Goal: Task Accomplishment & Management: Manage account settings

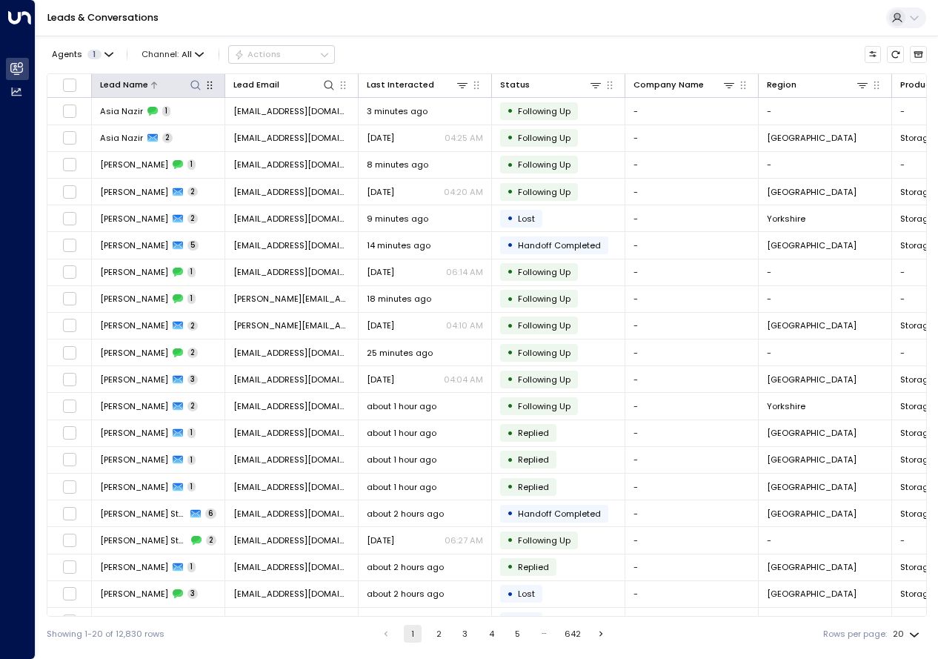
click at [197, 83] on icon at bounding box center [196, 85] width 12 height 12
type input "**********"
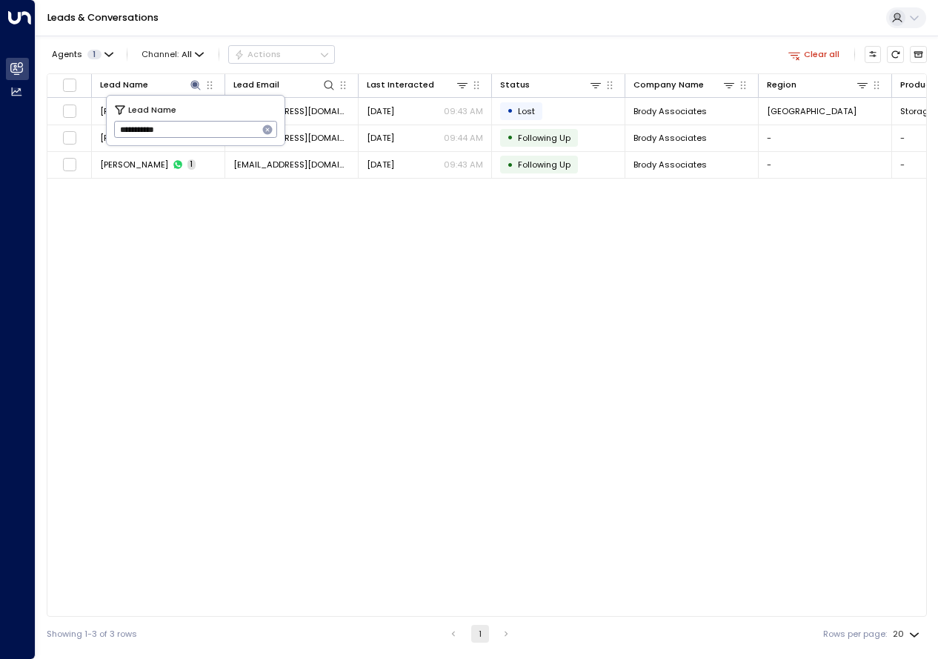
click at [482, 313] on div "Lead Name Lead Email Last Interacted Status Company Name Region Product # of pe…" at bounding box center [487, 344] width 880 height 543
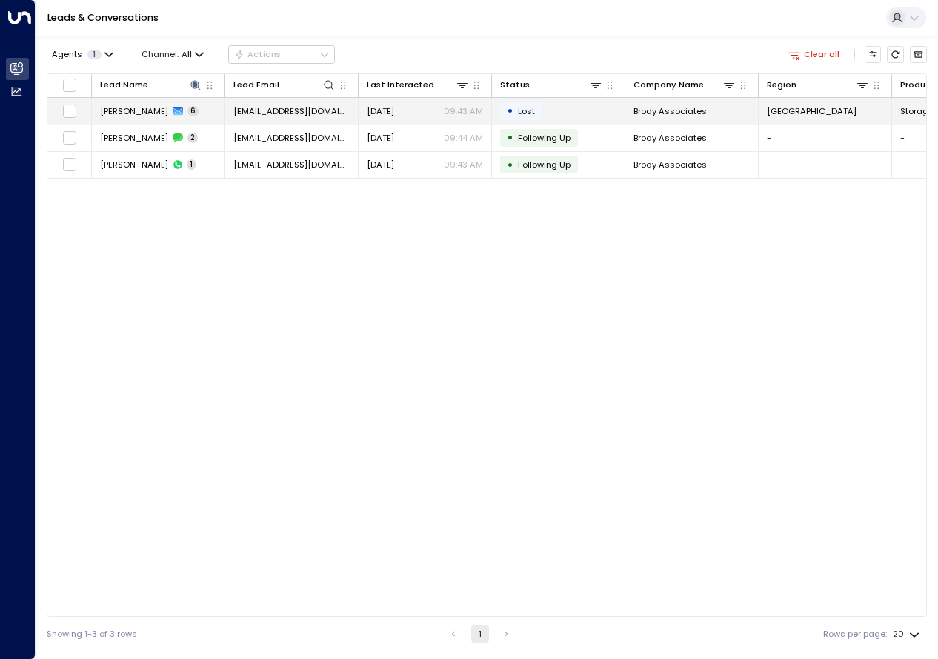
click at [137, 108] on span "[PERSON_NAME]" at bounding box center [134, 111] width 68 height 12
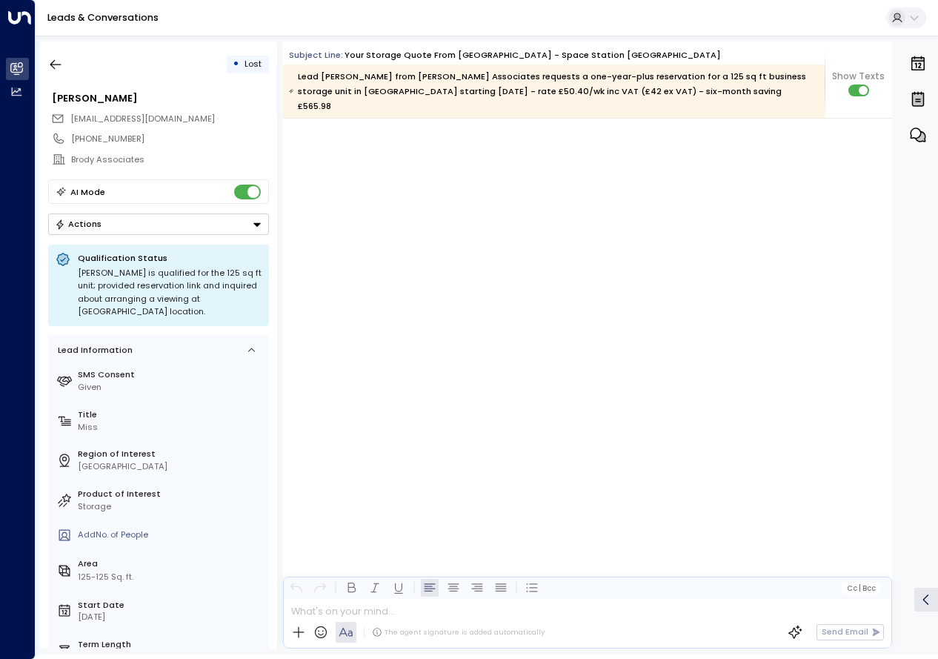
scroll to position [4192, 0]
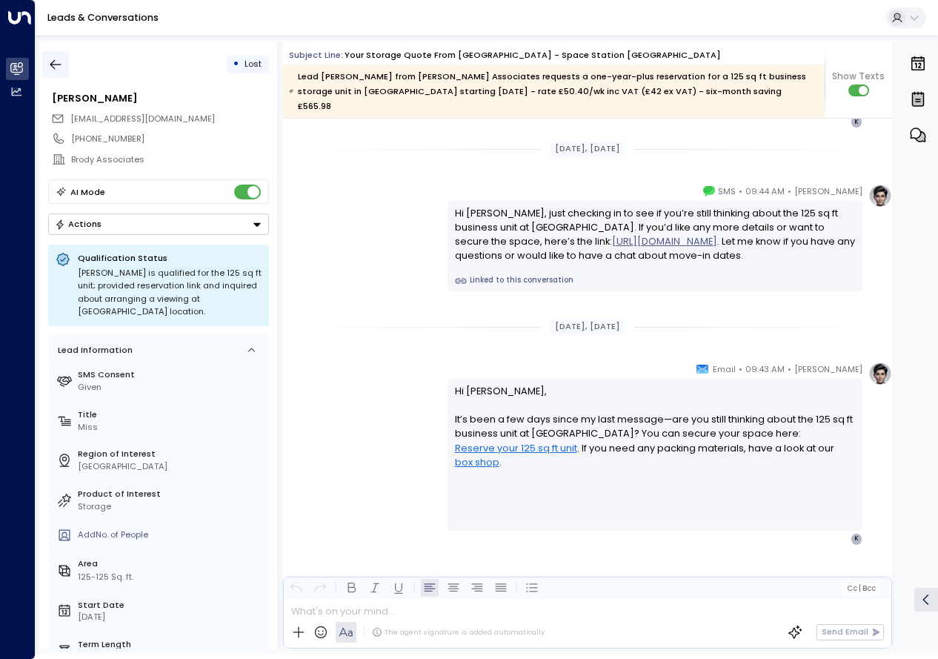
click at [52, 64] on icon "button" at bounding box center [55, 64] width 15 height 15
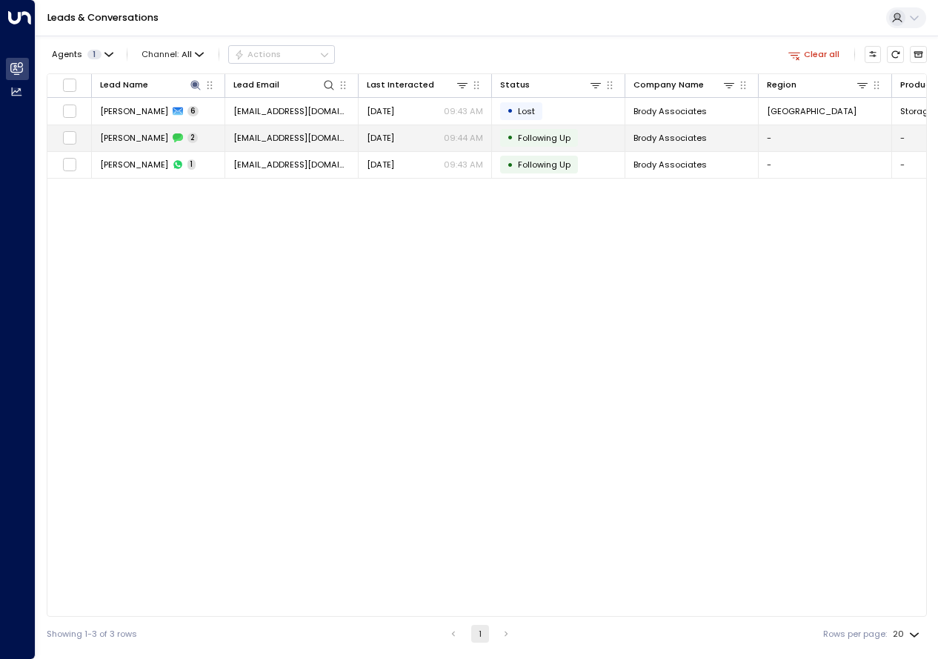
click at [135, 136] on span "[PERSON_NAME]" at bounding box center [134, 138] width 68 height 12
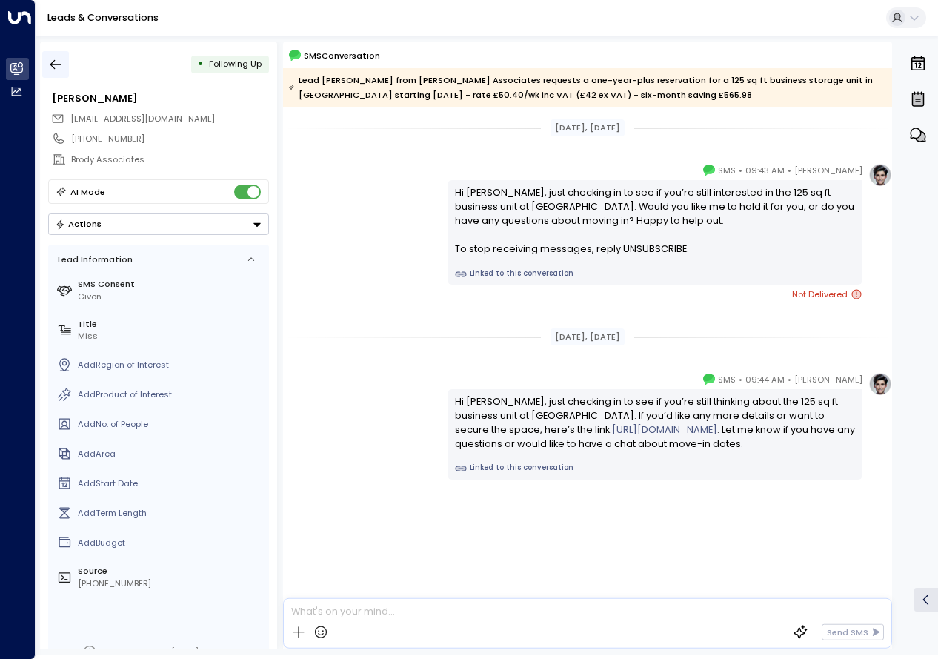
click at [51, 62] on icon "button" at bounding box center [55, 64] width 15 height 15
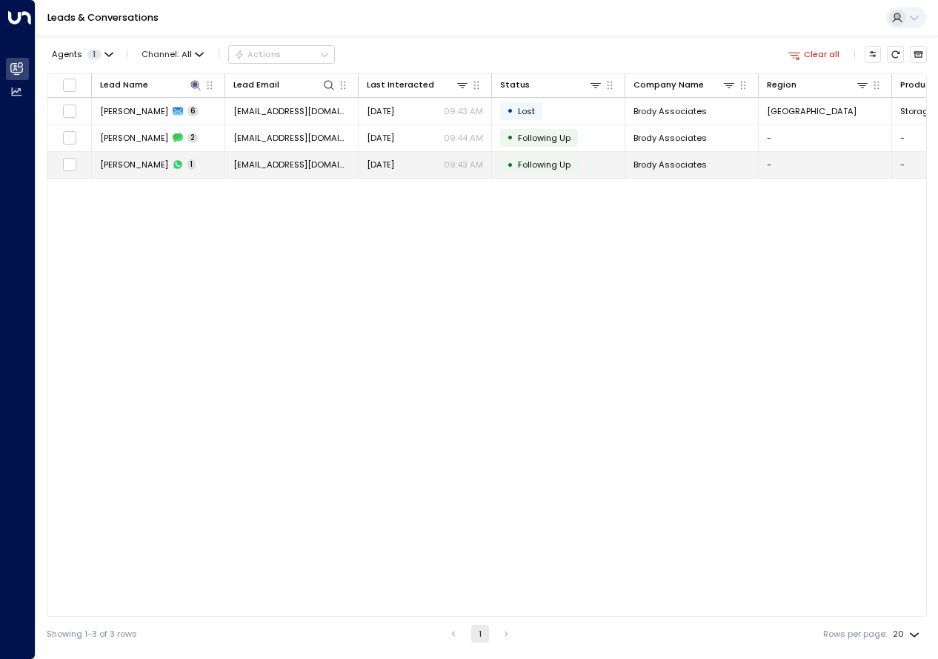
click at [133, 167] on span "[PERSON_NAME]" at bounding box center [134, 165] width 68 height 12
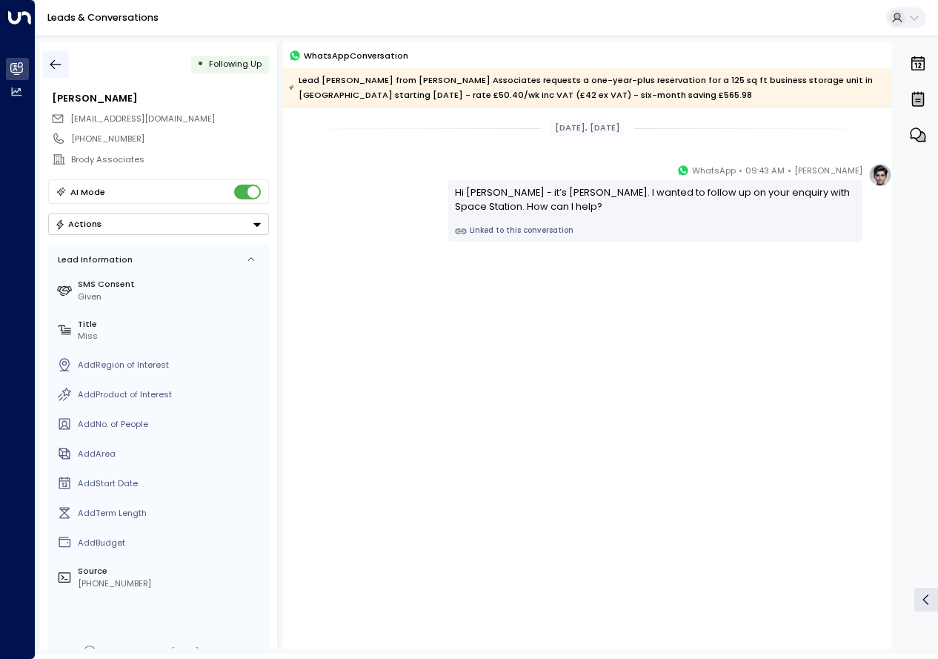
click at [61, 64] on icon "button" at bounding box center [55, 64] width 15 height 15
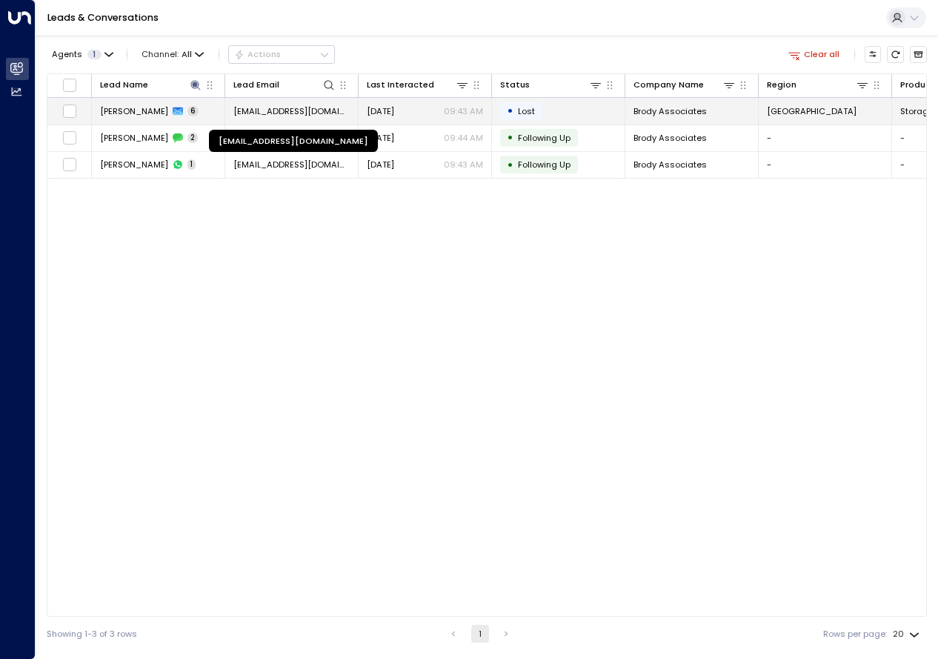
click at [268, 114] on span "[EMAIL_ADDRESS][DOMAIN_NAME]" at bounding box center [291, 111] width 116 height 12
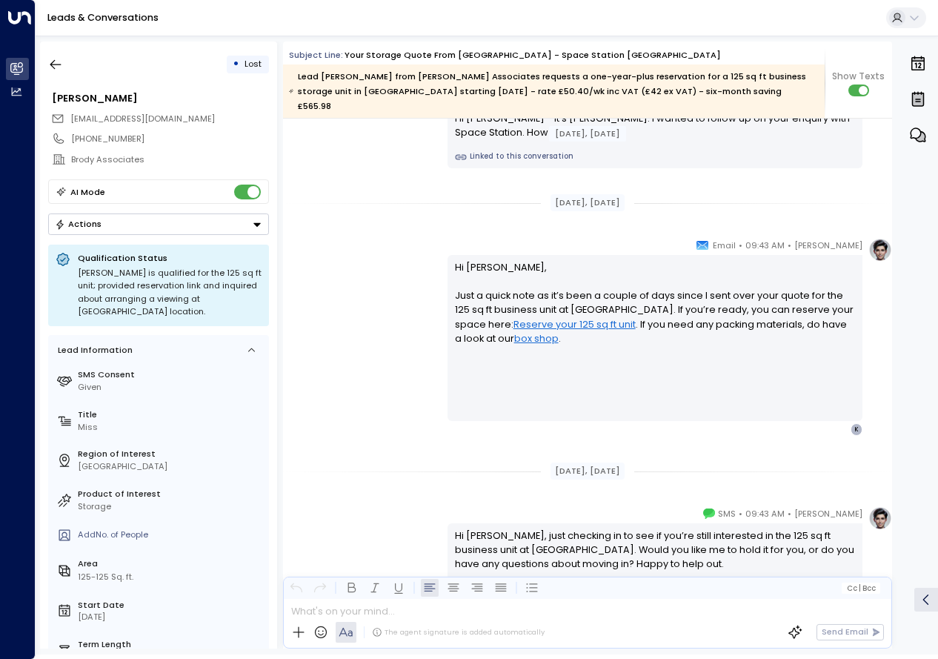
scroll to position [1519, 0]
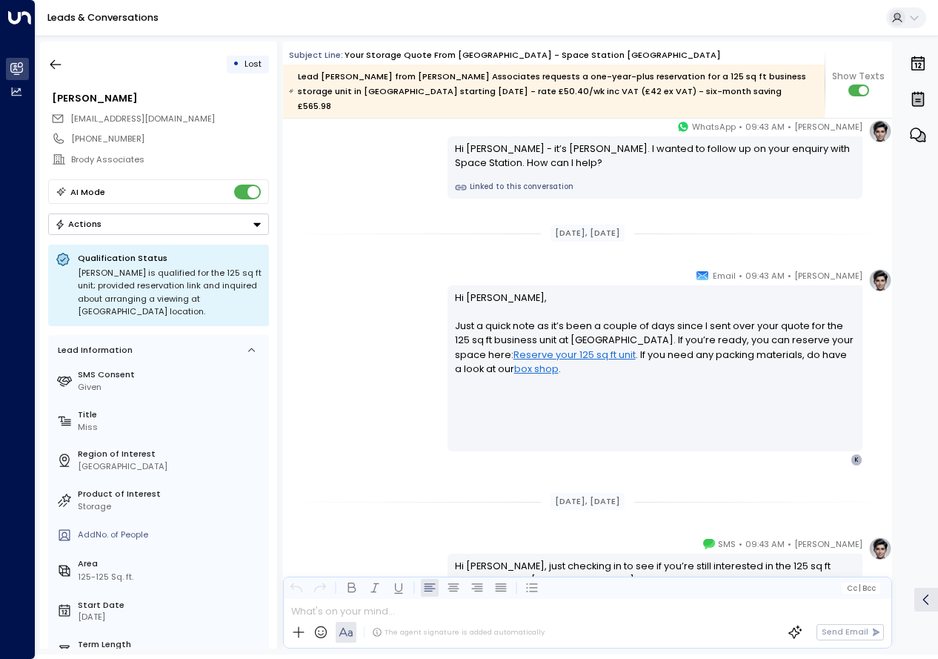
click at [338, 451] on div "[DATE], [DATE] [PERSON_NAME] • 09:43 AM • Email Hi [PERSON_NAME], Just checking…" at bounding box center [587, 39] width 609 height 2878
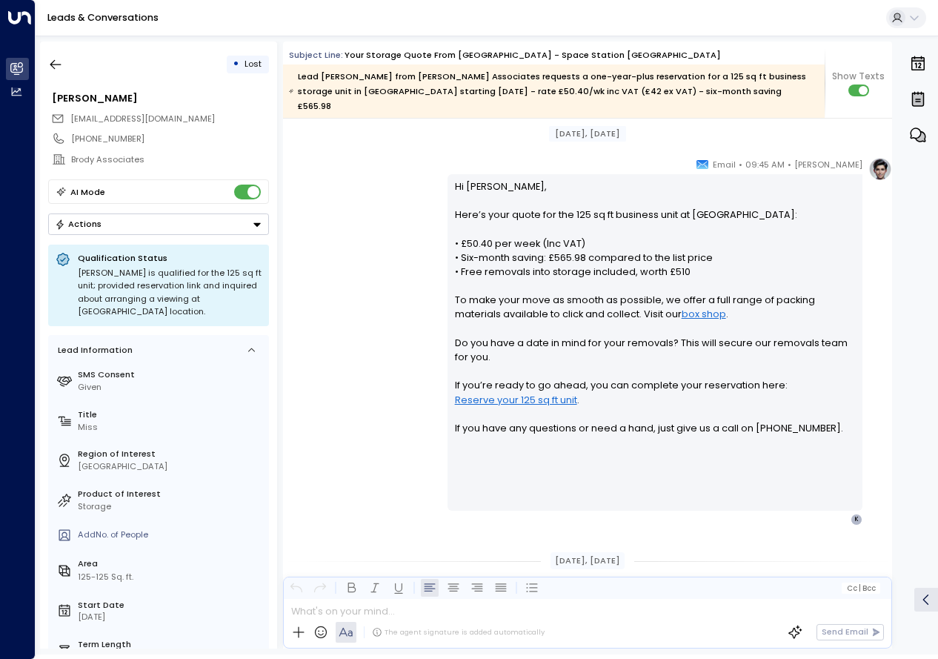
scroll to position [362, 0]
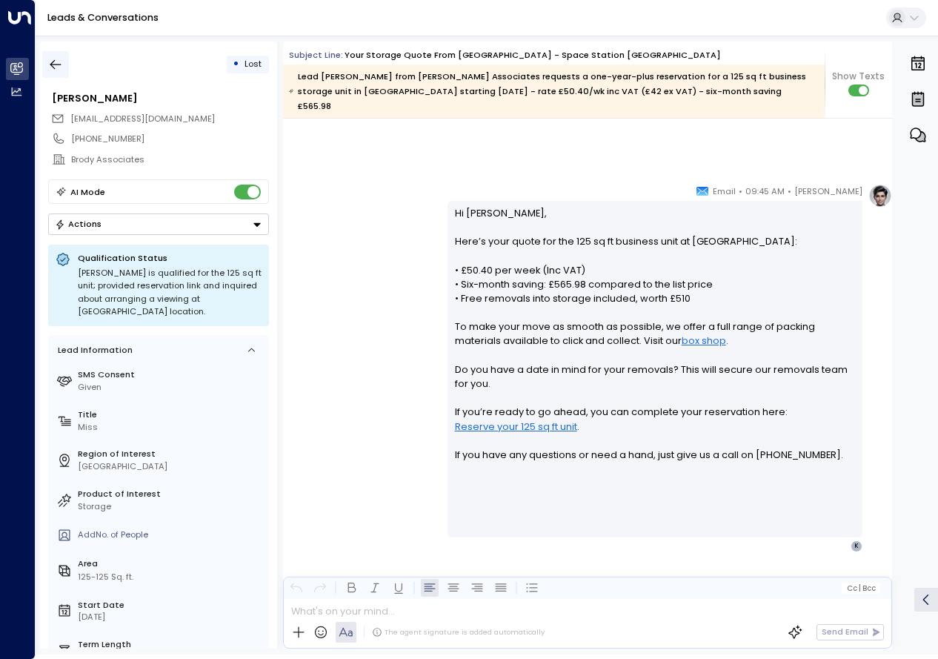
click at [50, 60] on icon "button" at bounding box center [55, 64] width 15 height 15
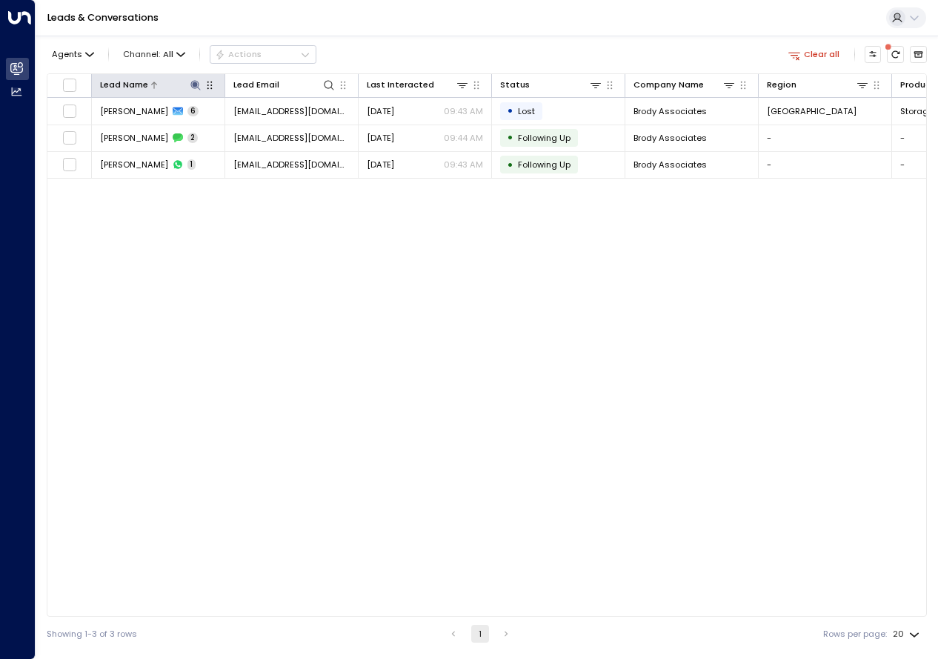
click at [197, 86] on icon at bounding box center [196, 85] width 12 height 12
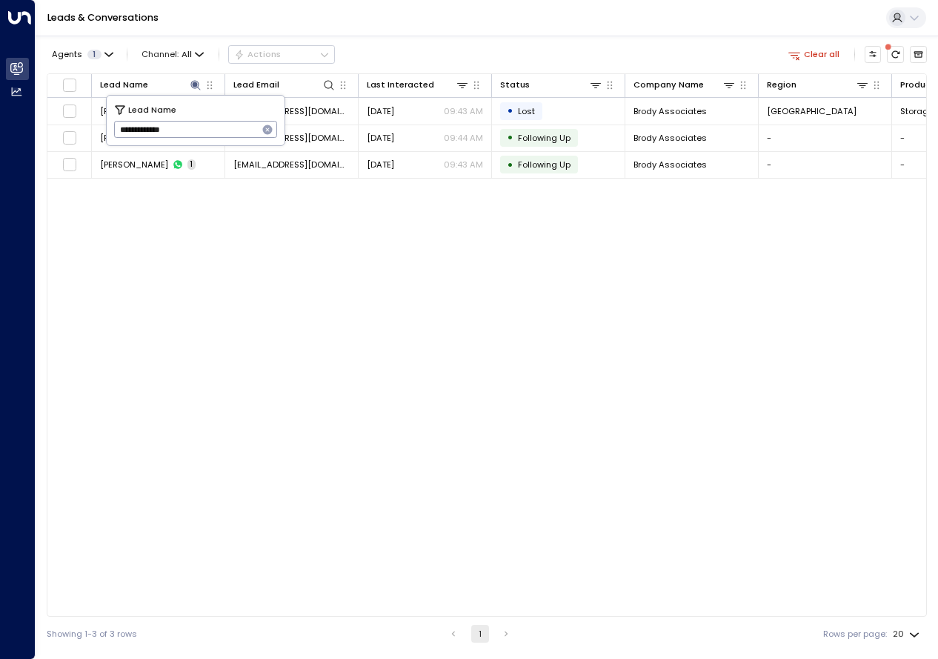
type input "**********"
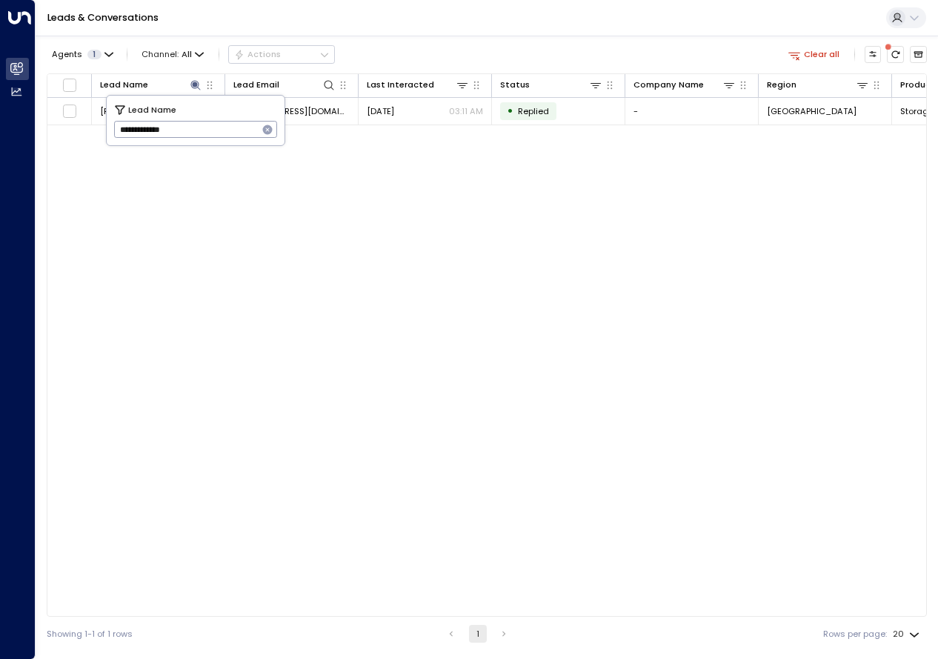
click at [279, 198] on div "Lead Name Lead Email Last Interacted Status Company Name Region Product # of pe…" at bounding box center [487, 344] width 880 height 543
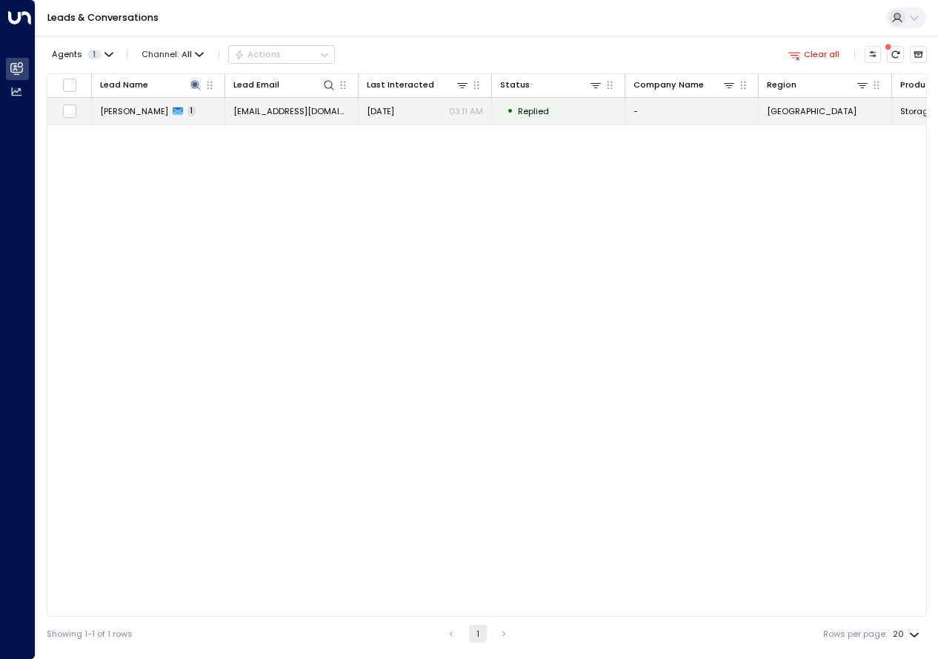
drag, startPoint x: 279, startPoint y: 198, endPoint x: 167, endPoint y: 112, distance: 141.7
click at [173, 112] on icon at bounding box center [178, 111] width 10 height 8
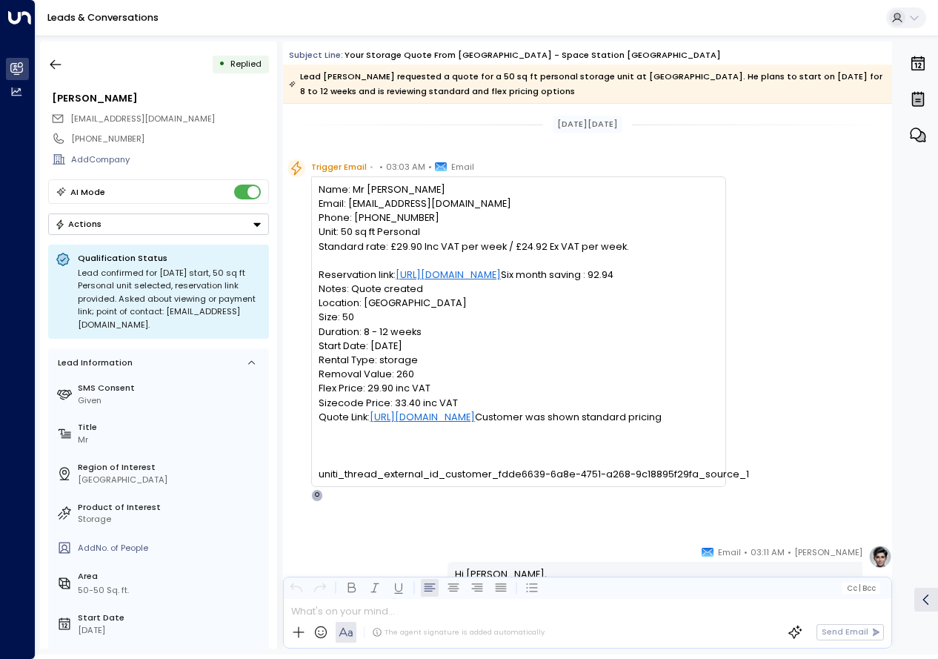
scroll to position [411, 0]
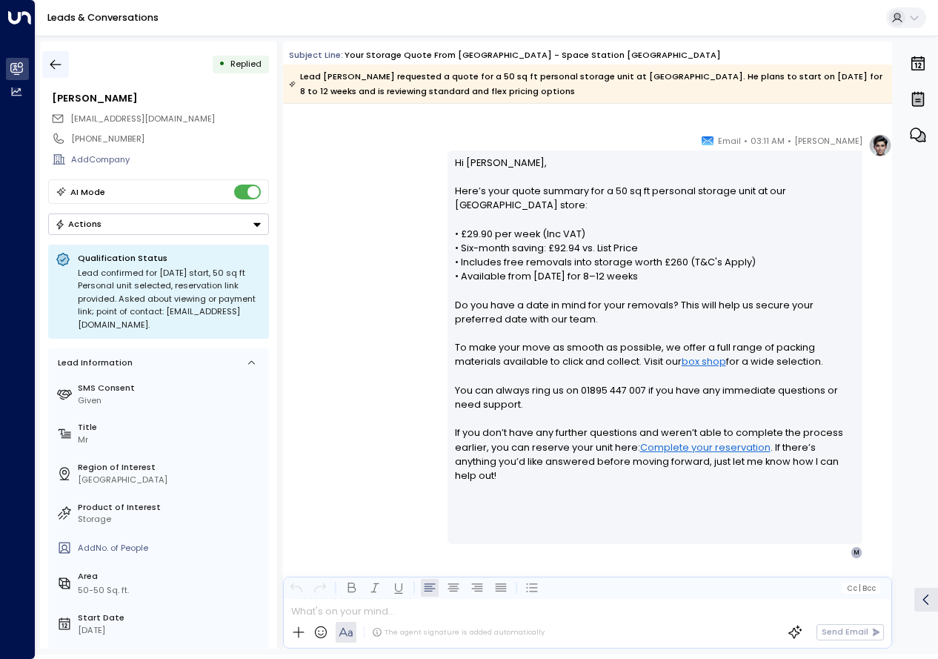
click at [59, 70] on icon "button" at bounding box center [55, 64] width 15 height 15
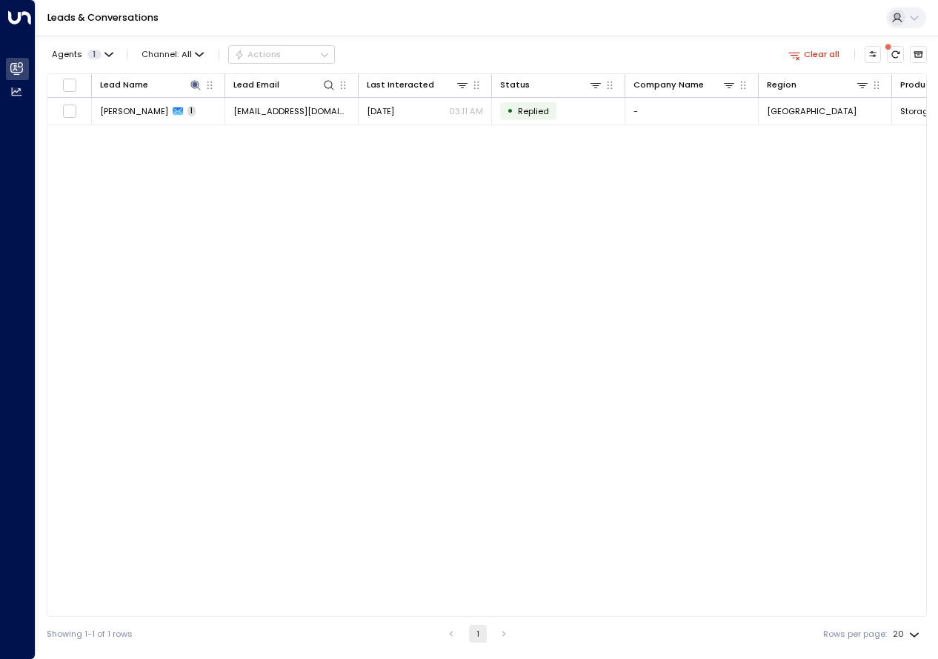
click at [601, 437] on div "Lead Name Lead Email Last Interacted Status Company Name Region Product # of pe…" at bounding box center [487, 344] width 880 height 543
